Goal: Check status: Verify the current state of an ongoing process or item

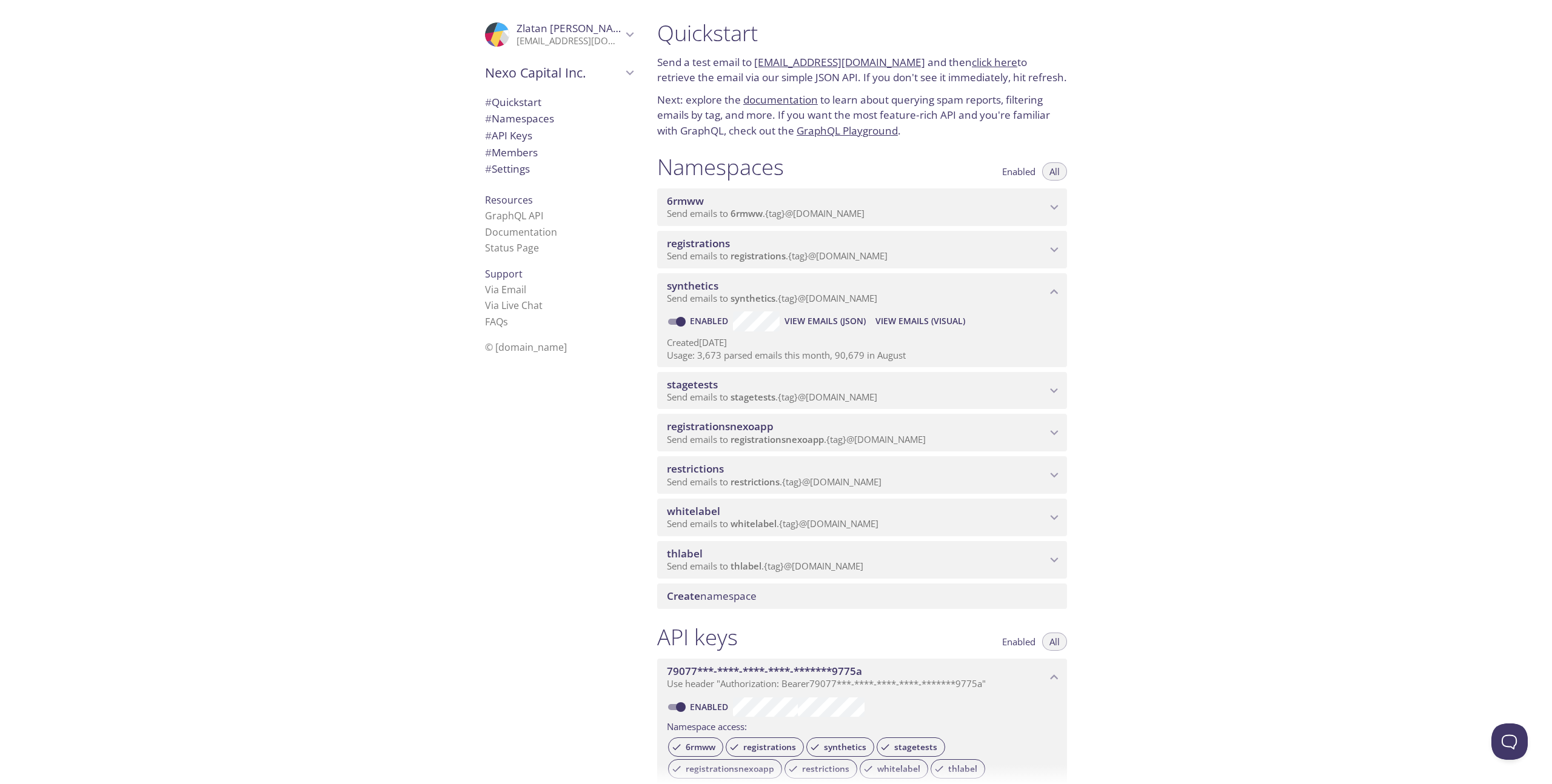
click at [907, 318] on span "View Emails (Visual)" at bounding box center [919, 321] width 90 height 15
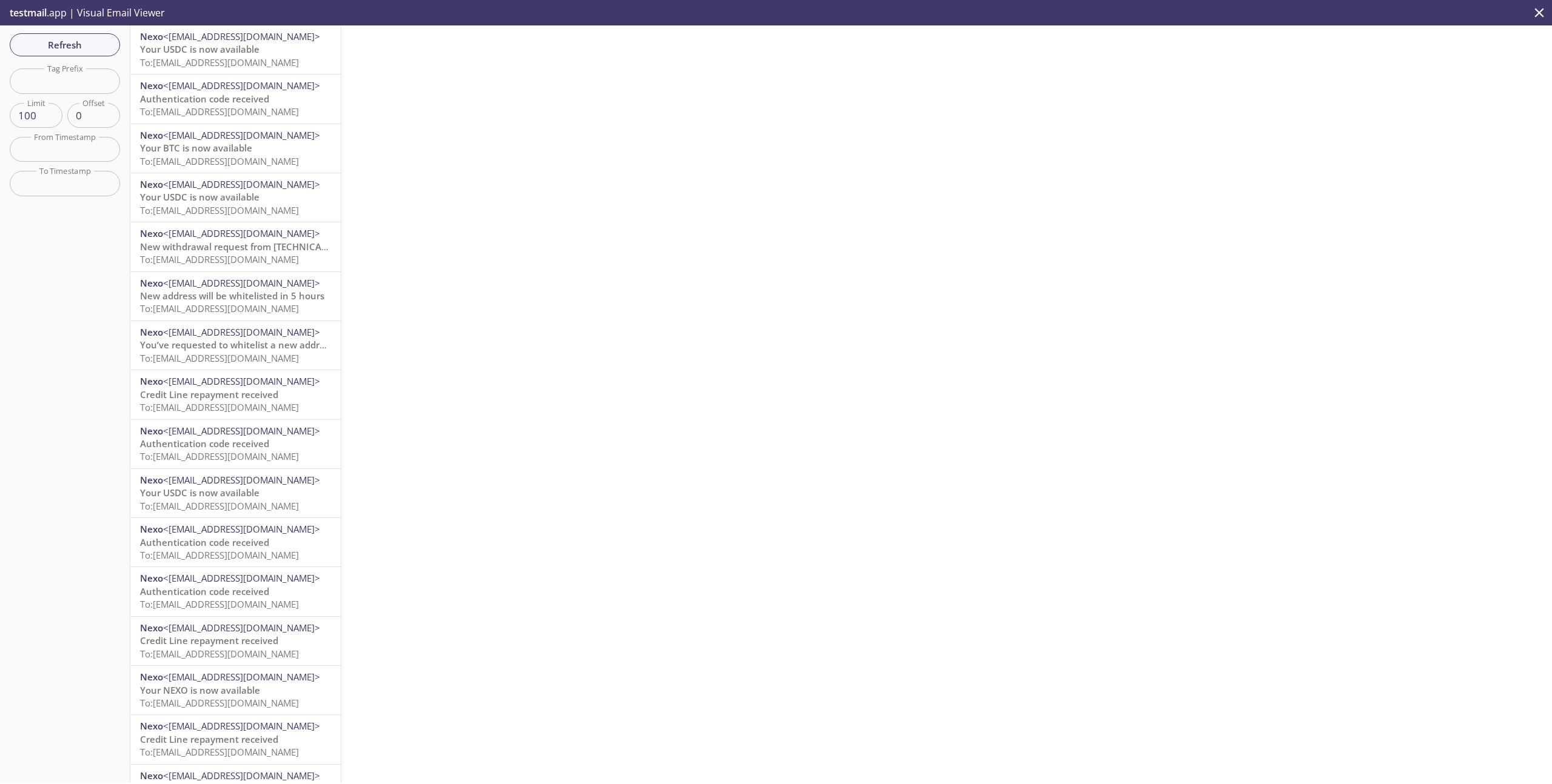
click at [282, 60] on span "To: [EMAIL_ADDRESS][DOMAIN_NAME]" at bounding box center [219, 62] width 159 height 12
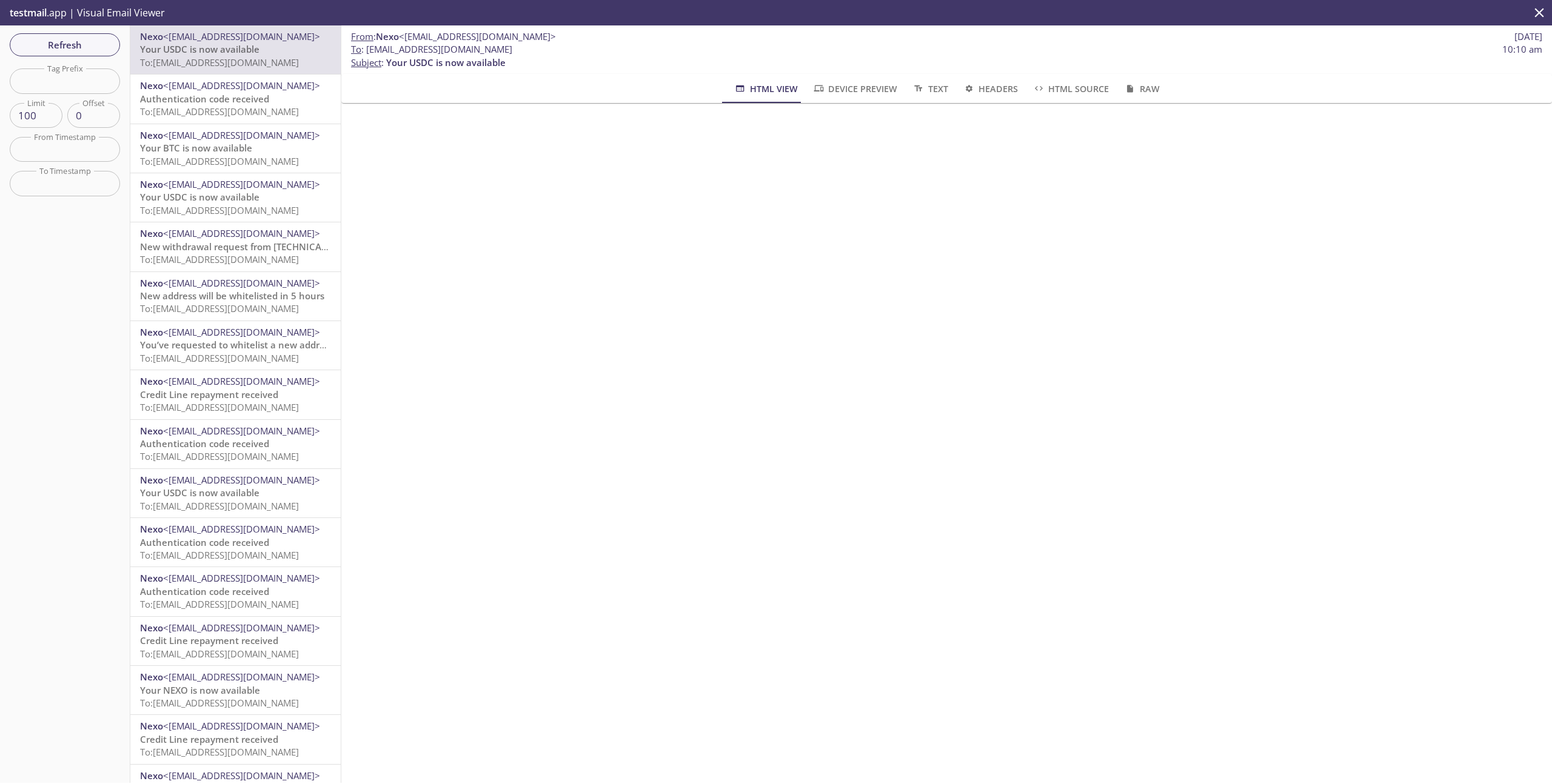
drag, startPoint x: 554, startPoint y: 49, endPoint x: 366, endPoint y: 52, distance: 188.0
click at [366, 52] on span "To : [EMAIL_ADDRESS][DOMAIN_NAME] 10:10 am" at bounding box center [947, 49] width 1191 height 13
copy span "[EMAIL_ADDRESS][DOMAIN_NAME]"
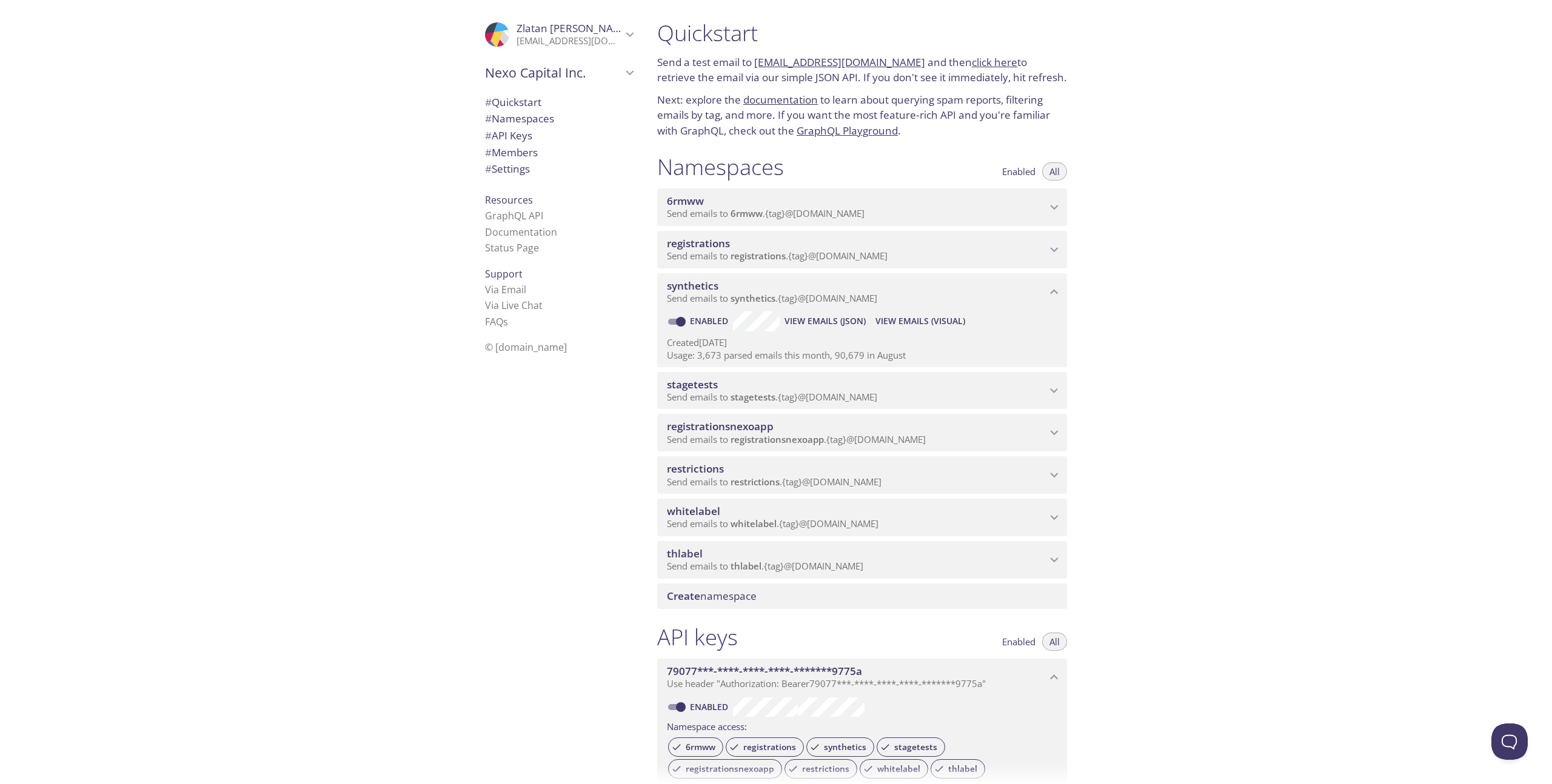
click at [945, 320] on span "View Emails (Visual)" at bounding box center [919, 321] width 90 height 15
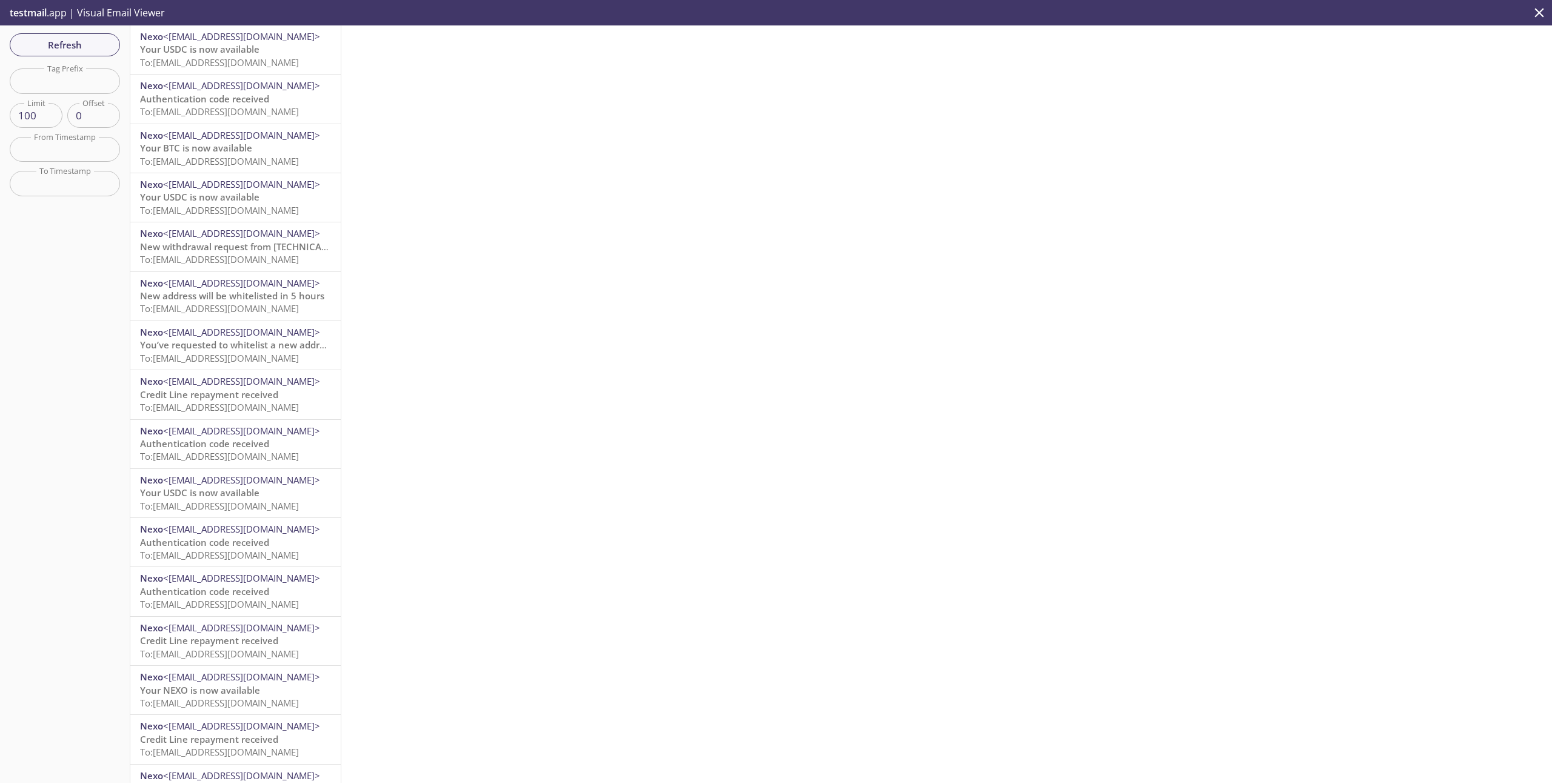
click at [264, 198] on p "Your USDC is now available To: [EMAIL_ADDRESS][DOMAIN_NAME]" at bounding box center [235, 203] width 191 height 26
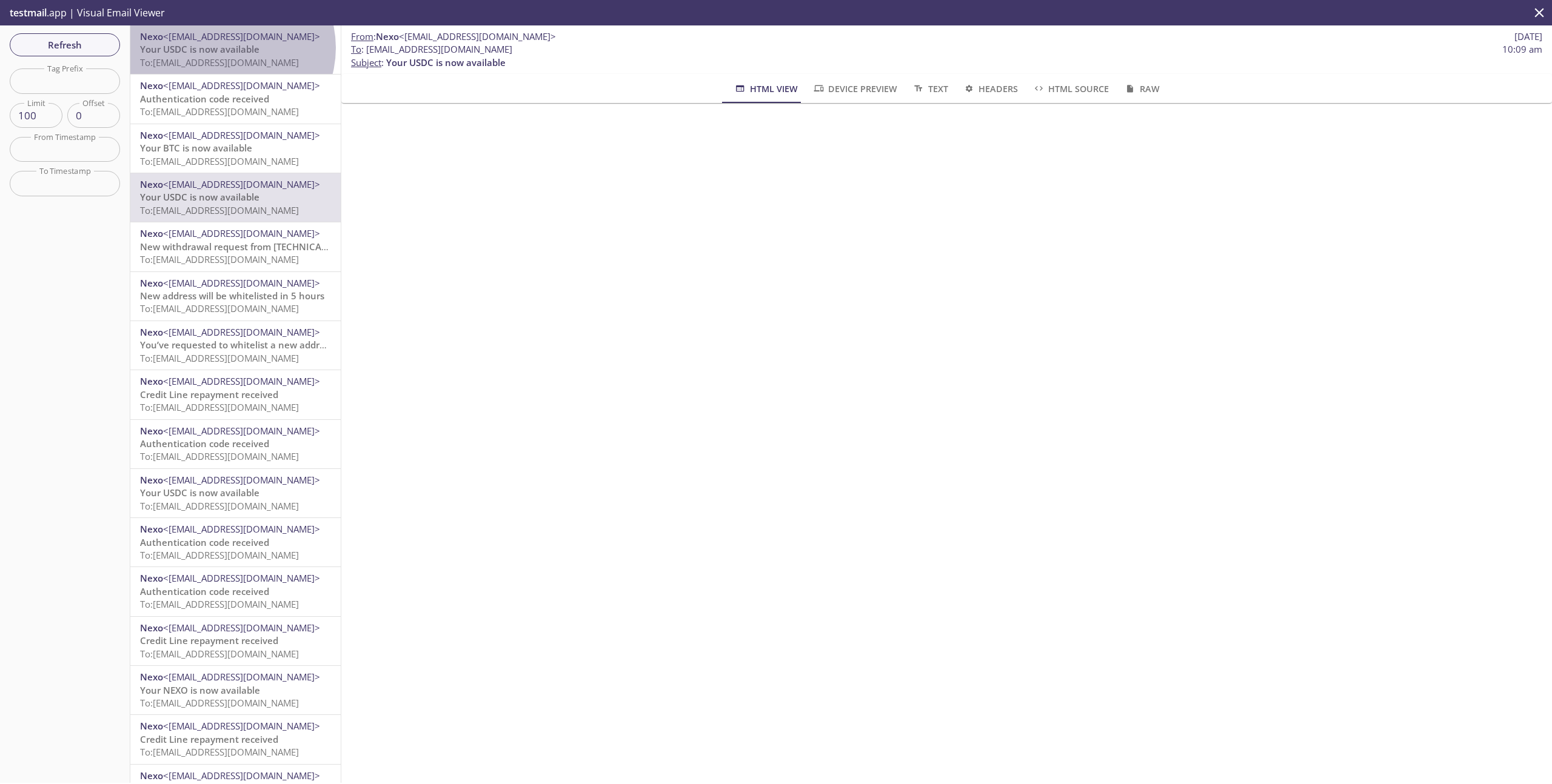
click at [230, 48] on span "Your USDC is now available" at bounding box center [199, 49] width 119 height 12
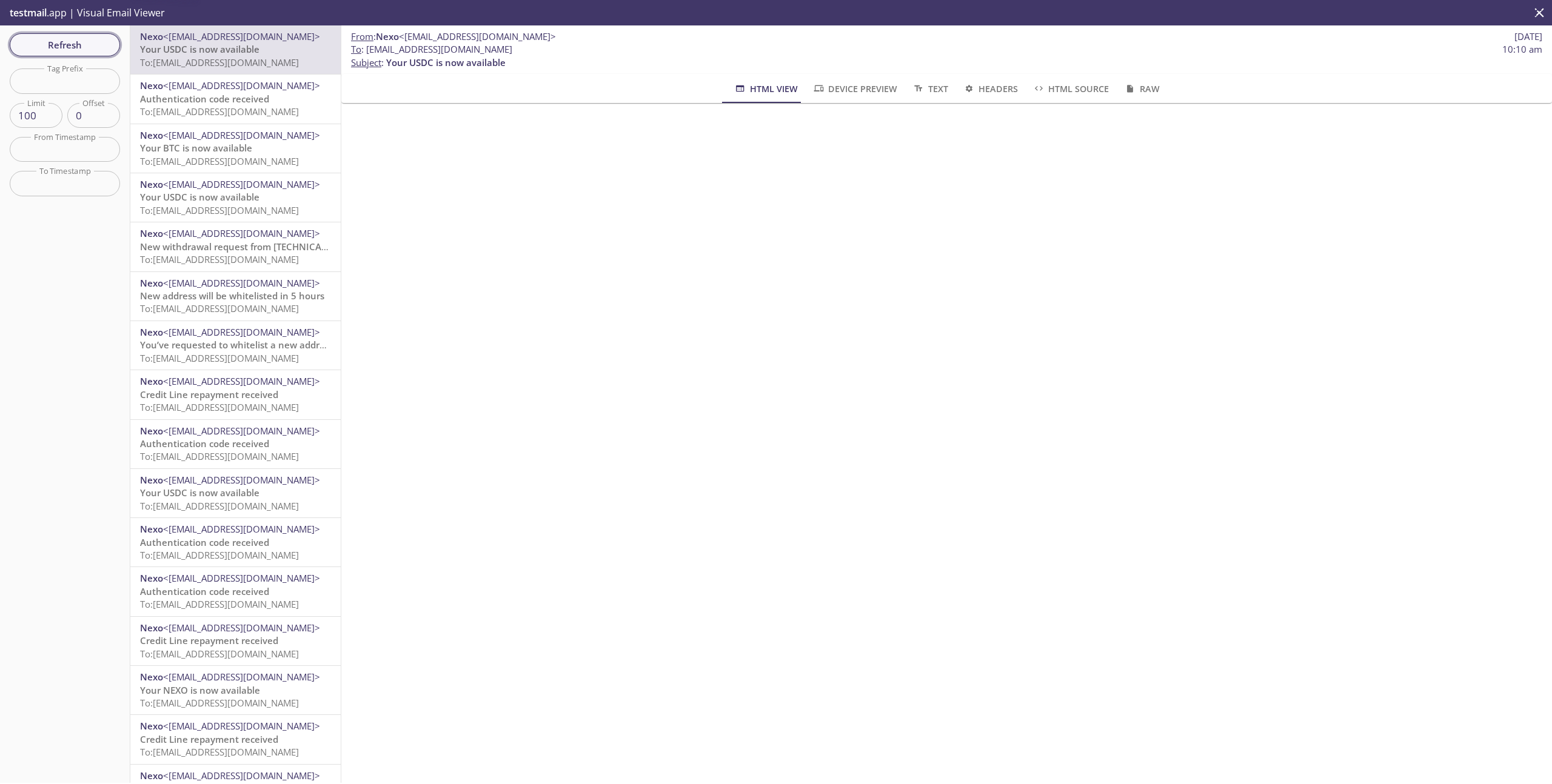
click at [91, 45] on span "Refresh" at bounding box center [65, 45] width 91 height 16
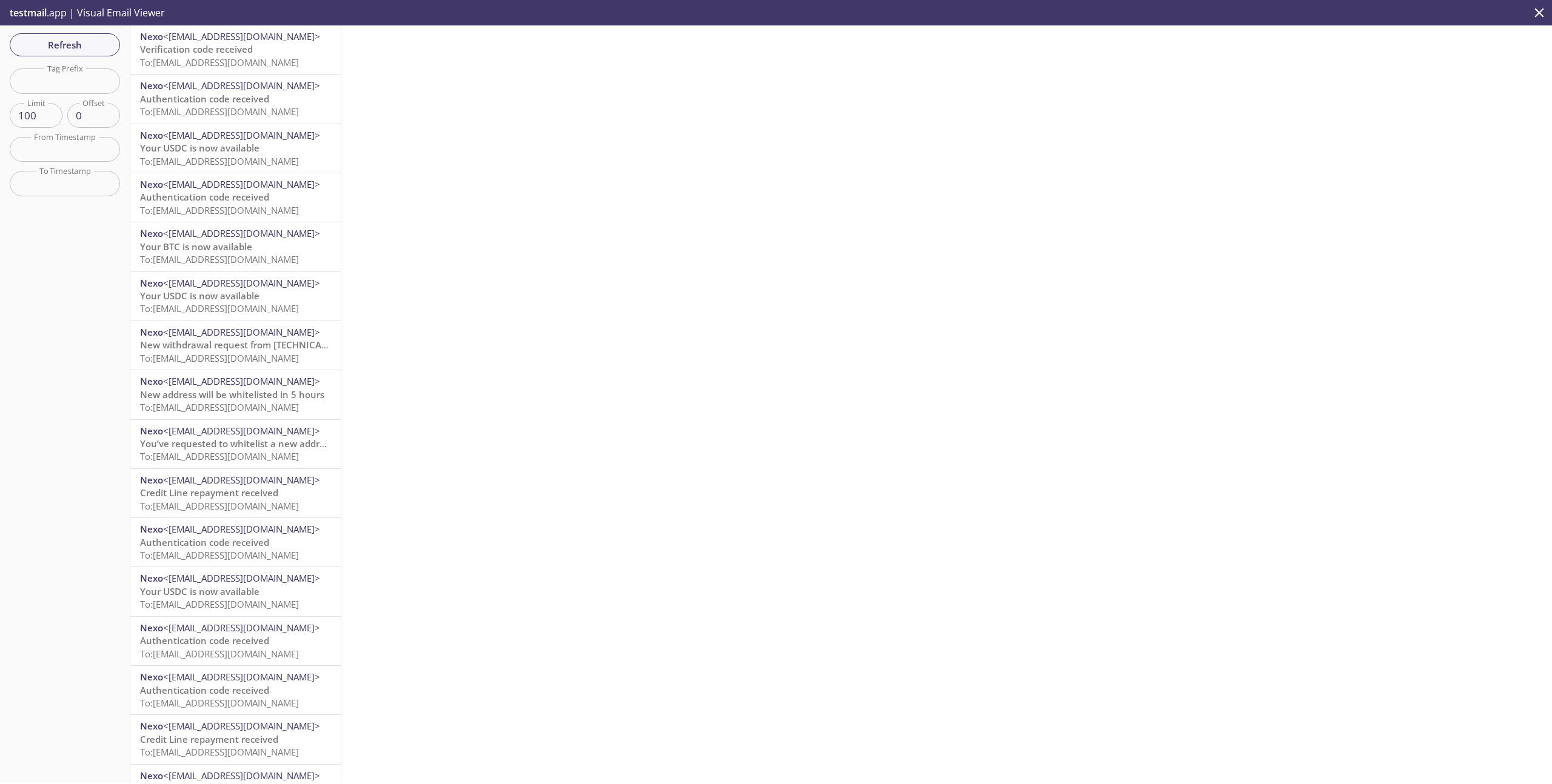
click at [255, 56] on span "To: [EMAIL_ADDRESS][DOMAIN_NAME]" at bounding box center [219, 62] width 159 height 12
